Goal: Check status: Check status

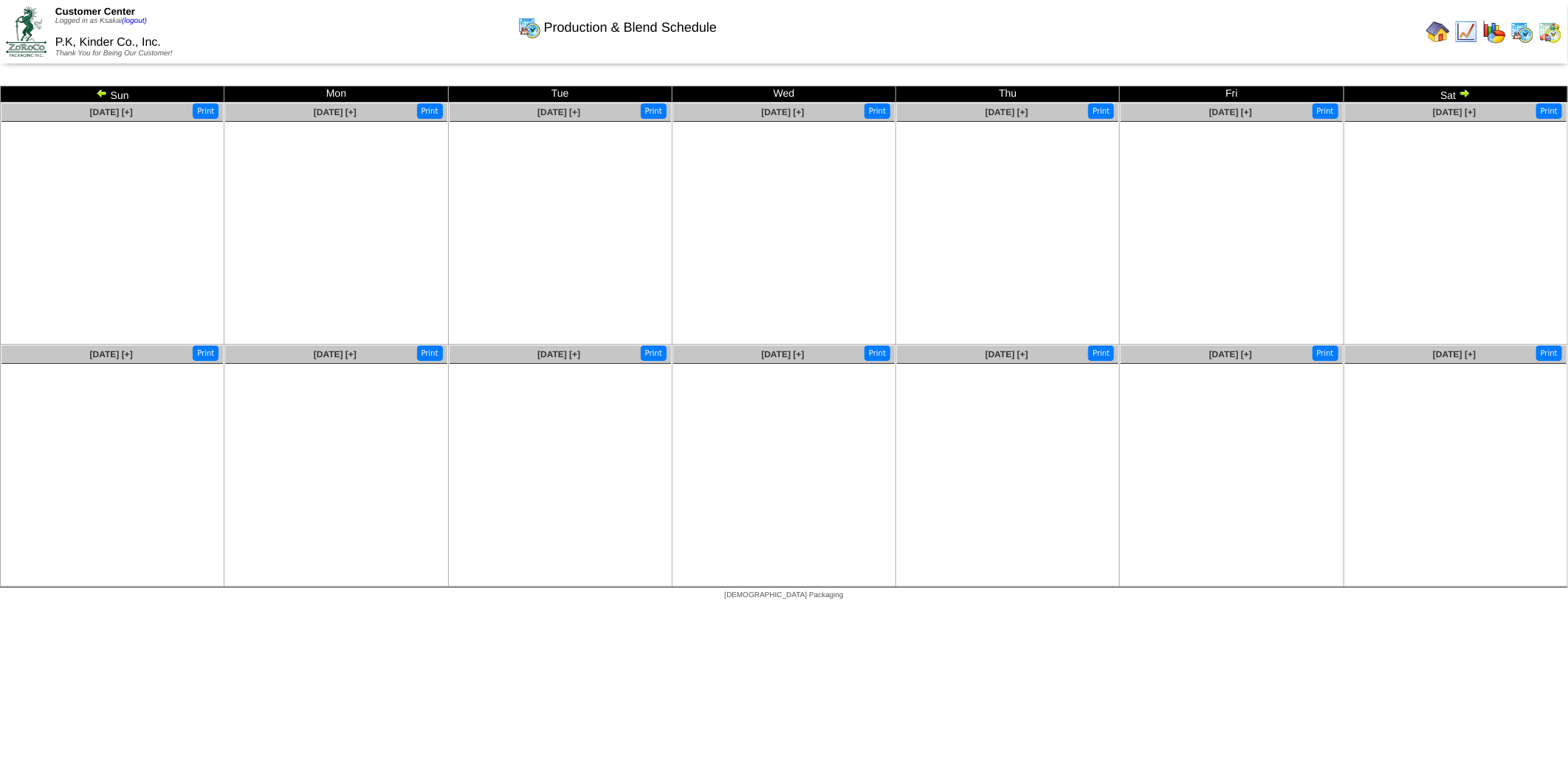
click at [1468, 91] on img at bounding box center [1465, 93] width 12 height 12
click at [100, 89] on img at bounding box center [102, 93] width 12 height 12
click at [101, 93] on img at bounding box center [102, 93] width 12 height 12
click at [1465, 90] on img at bounding box center [1465, 93] width 12 height 12
